Goal: Use online tool/utility: Utilize a website feature to perform a specific function

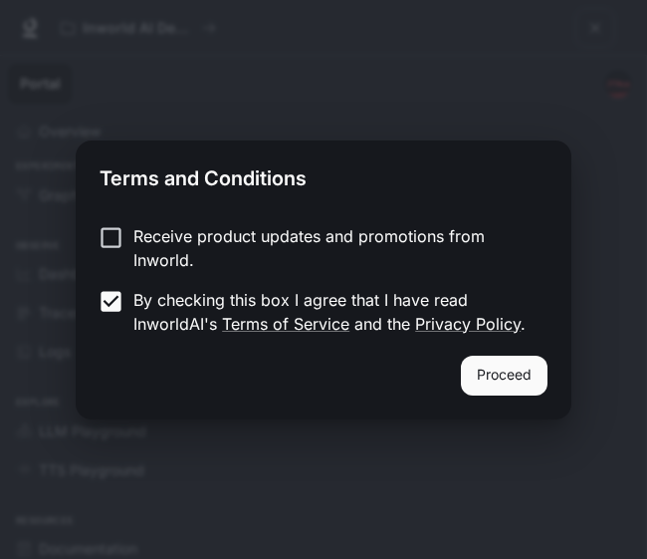
click at [521, 385] on button "Proceed" at bounding box center [504, 376] width 87 height 40
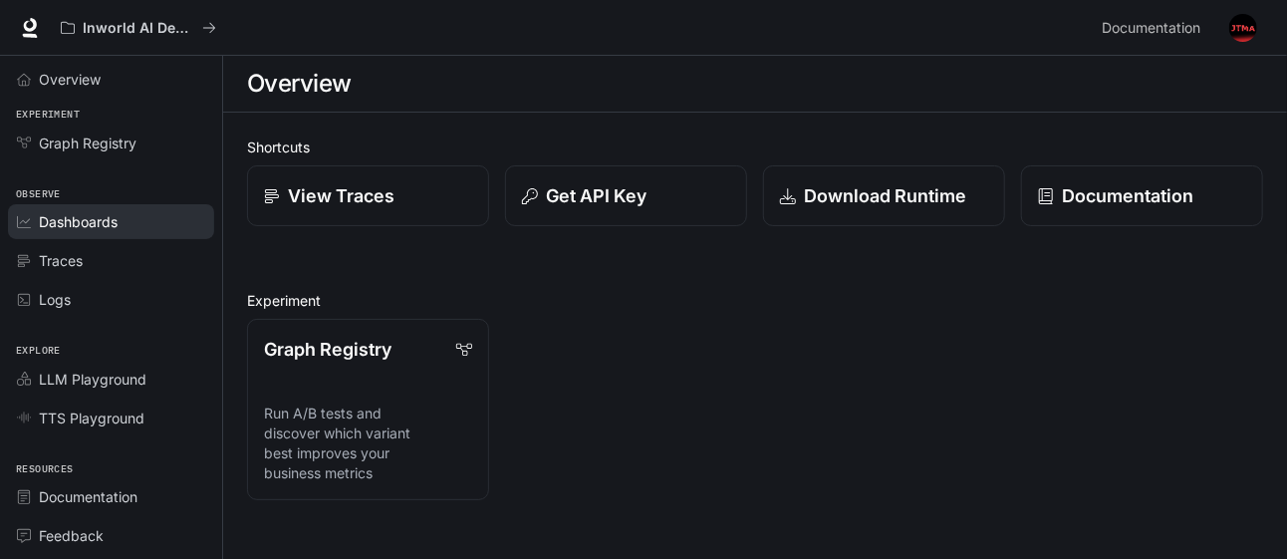
click at [65, 220] on span "Dashboards" at bounding box center [78, 221] width 79 height 21
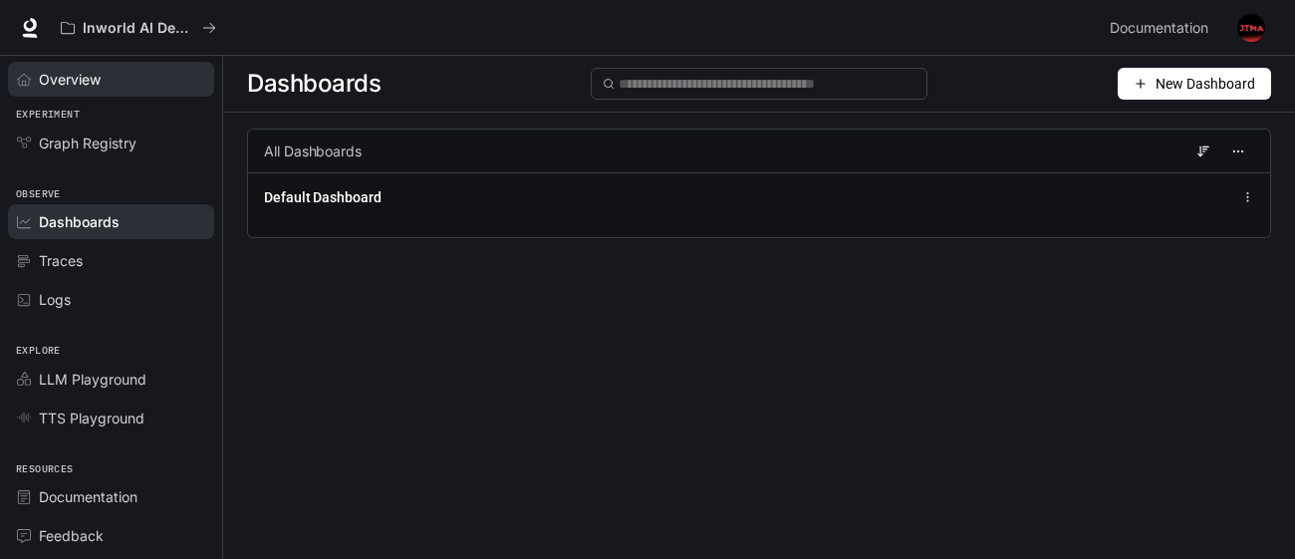
click at [85, 80] on span "Overview" at bounding box center [70, 79] width 62 height 21
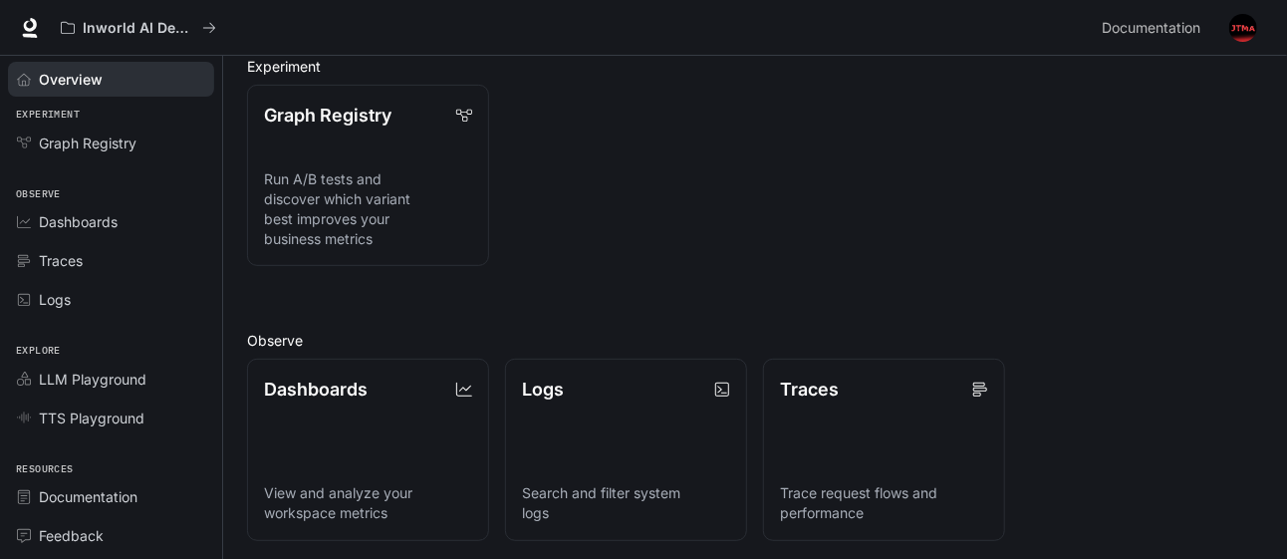
scroll to position [512, 0]
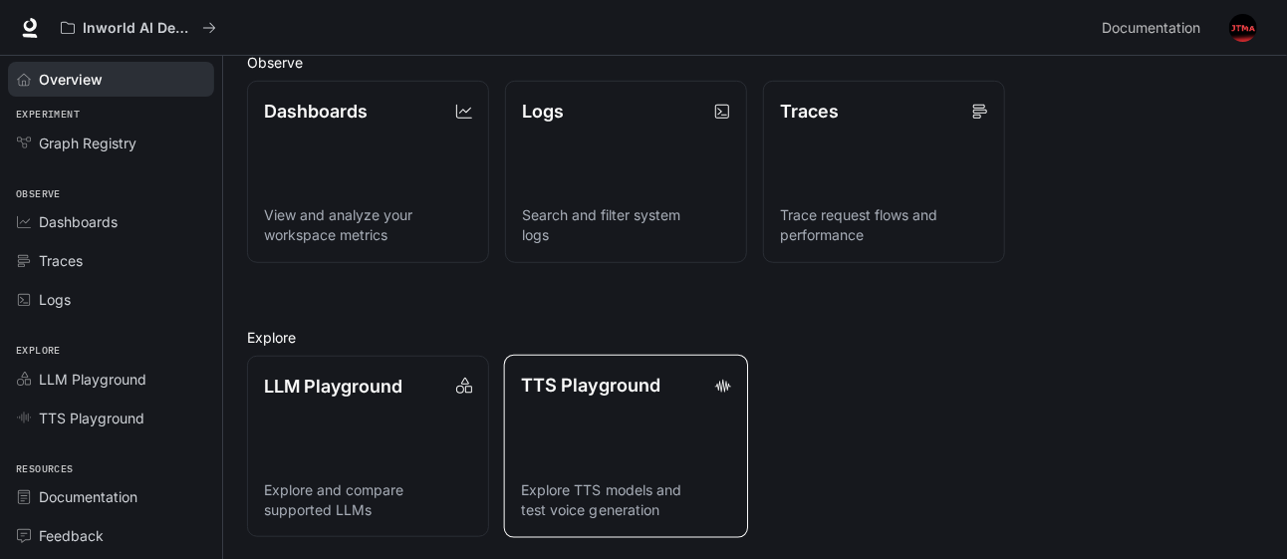
click at [574, 413] on link "TTS Playground Explore TTS models and test voice generation" at bounding box center [626, 446] width 244 height 183
